Goal: Information Seeking & Learning: Find specific fact

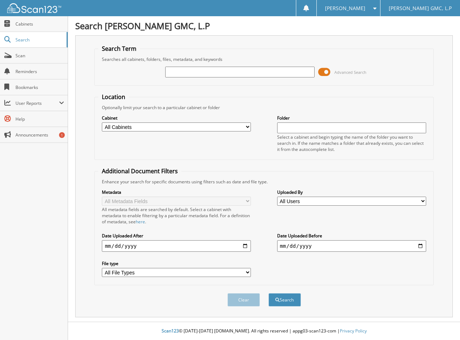
drag, startPoint x: 327, startPoint y: 70, endPoint x: 294, endPoint y: 77, distance: 33.8
click at [327, 71] on span at bounding box center [324, 72] width 12 height 11
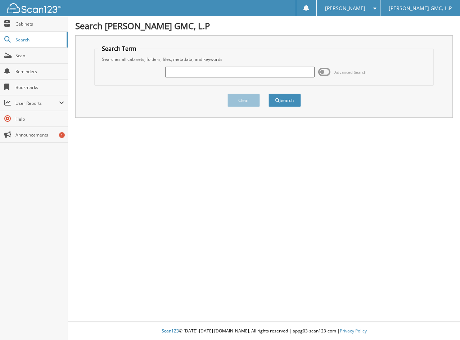
click at [267, 73] on input "text" at bounding box center [239, 72] width 149 height 11
type input "52983"
click at [269, 94] on button "Search" at bounding box center [285, 100] width 32 height 13
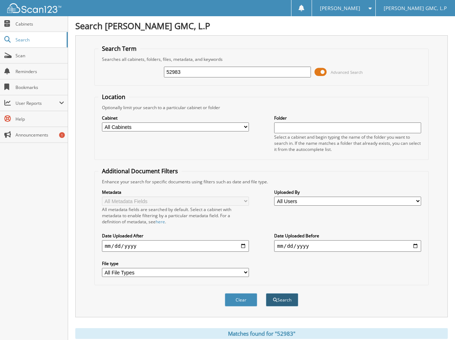
click at [280, 297] on button "Search" at bounding box center [282, 299] width 32 height 13
click at [324, 73] on span at bounding box center [321, 72] width 12 height 11
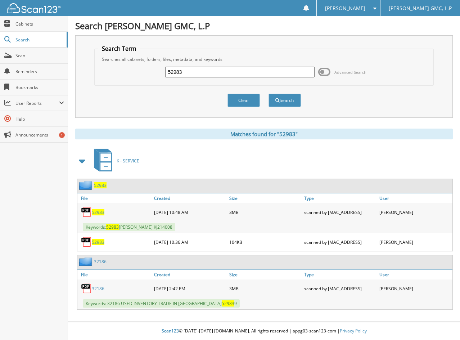
click at [100, 214] on span "52983" at bounding box center [98, 212] width 13 height 6
click at [229, 72] on input "52983" at bounding box center [239, 72] width 149 height 11
type input "53039"
click at [269, 94] on button "Search" at bounding box center [285, 100] width 32 height 13
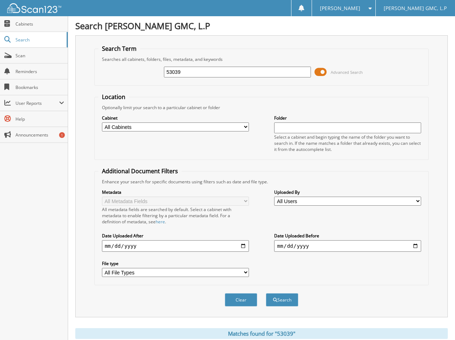
click at [326, 70] on span at bounding box center [321, 72] width 12 height 11
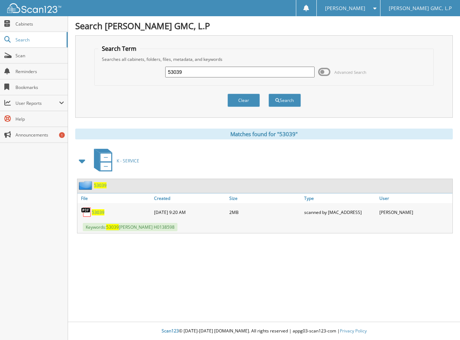
click at [99, 212] on span "53039" at bounding box center [98, 212] width 13 height 6
